Goal: Obtain resource: Obtain resource

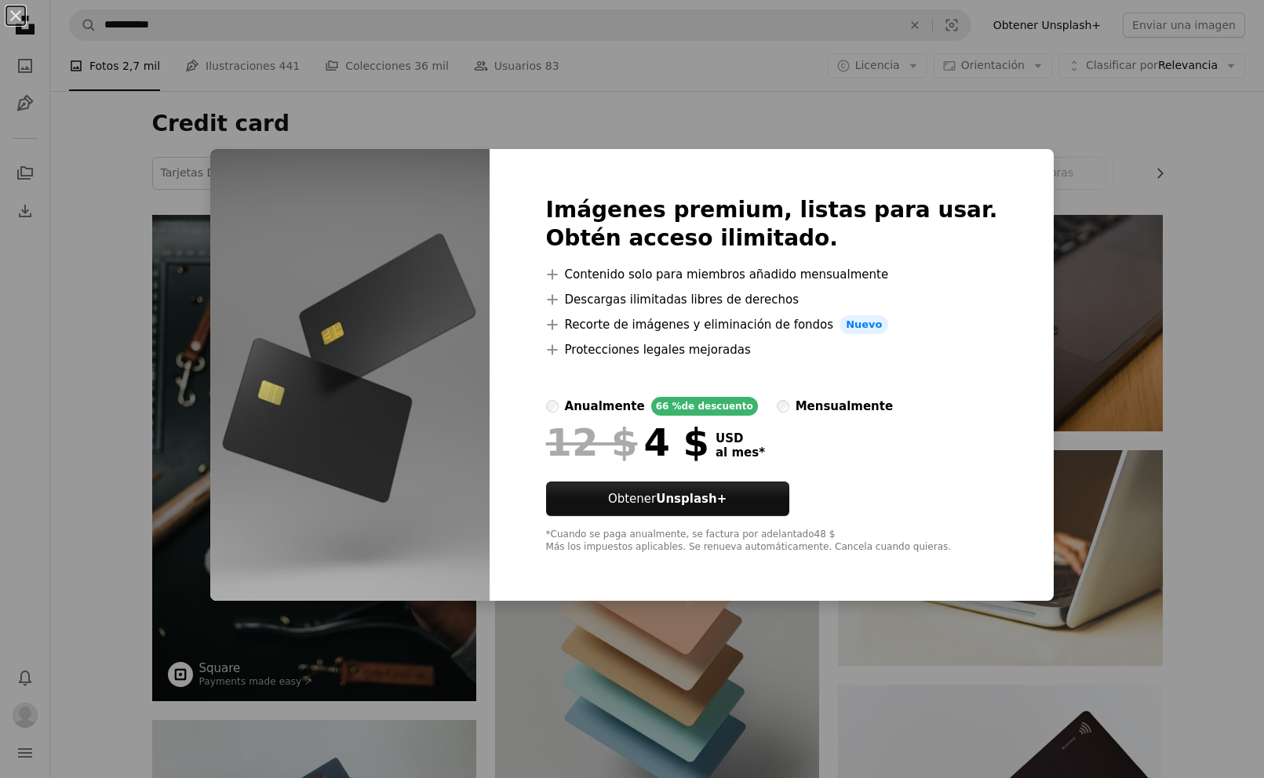
click at [1148, 294] on div "An X shape Imágenes premium, listas para usar. Obtén acceso ilimitado. A plus s…" at bounding box center [632, 389] width 1264 height 778
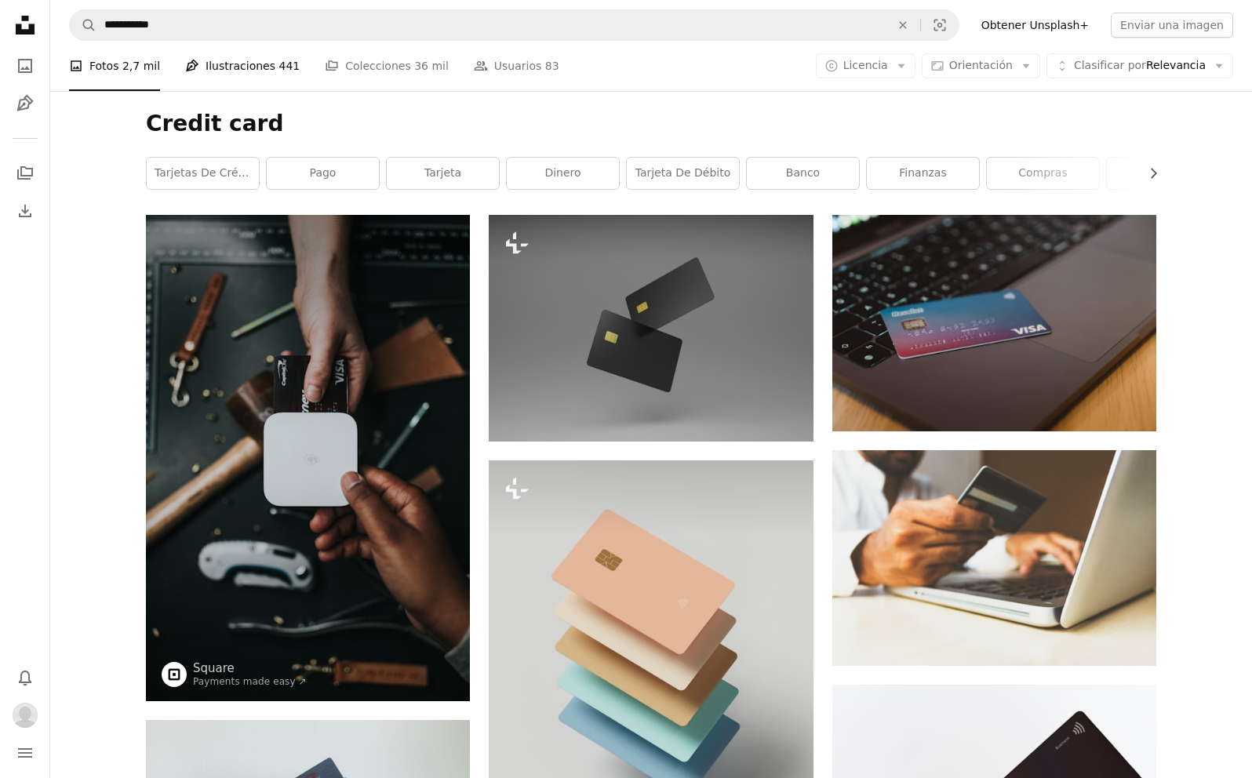
click at [213, 65] on link "Pen Tool Ilustraciones 441" at bounding box center [242, 66] width 115 height 50
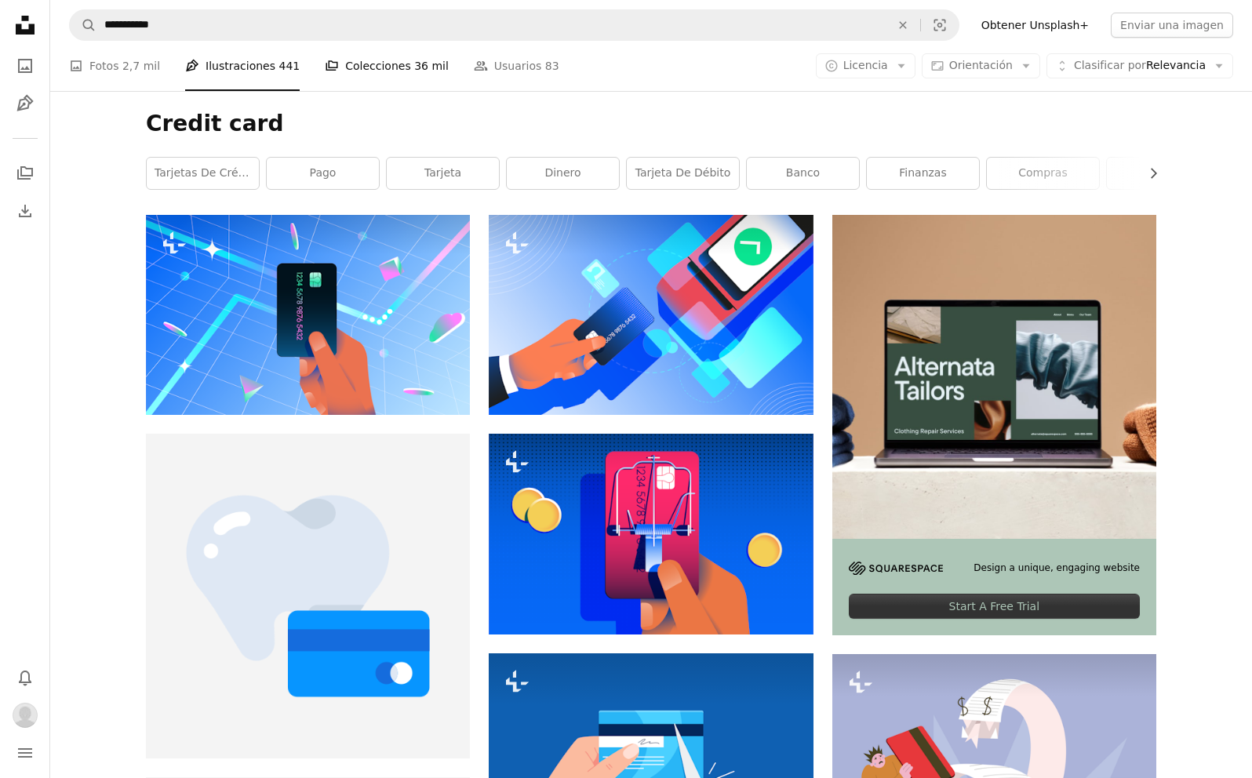
click at [414, 60] on span "36 mil" at bounding box center [431, 65] width 35 height 17
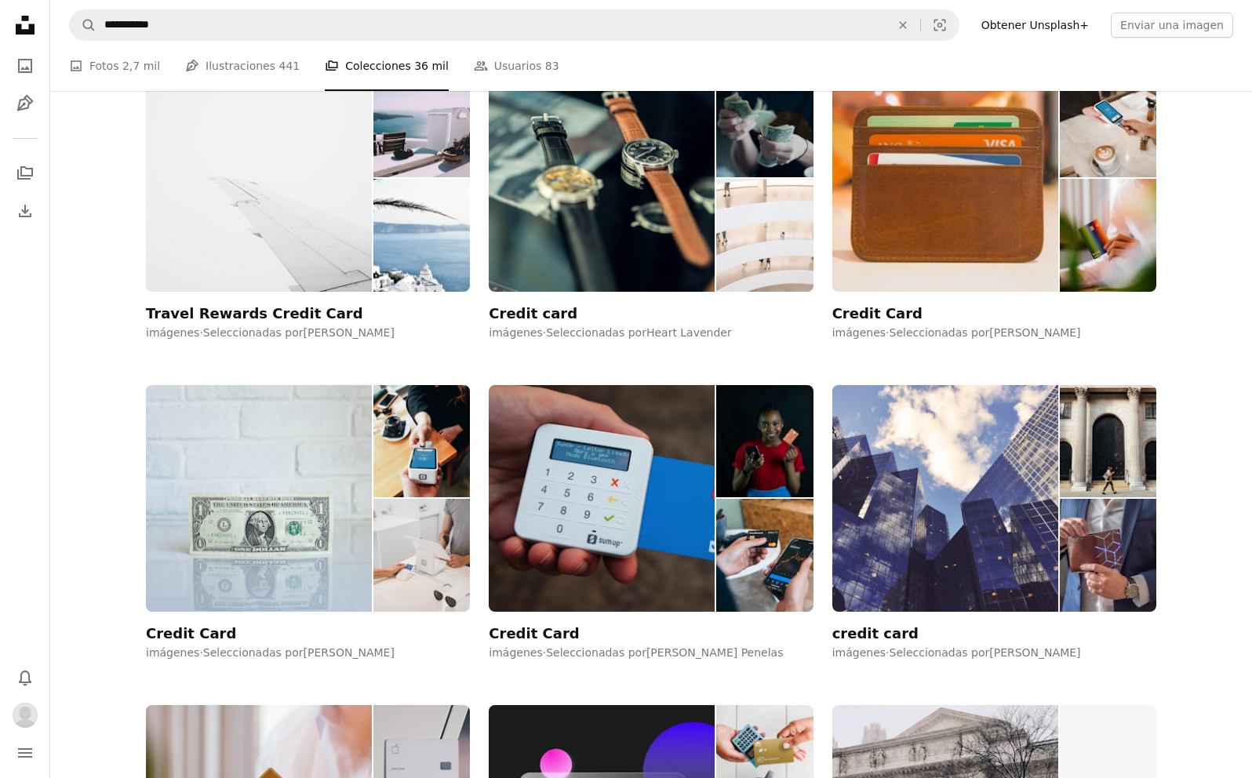
scroll to position [78, 0]
